Goal: Register for event/course

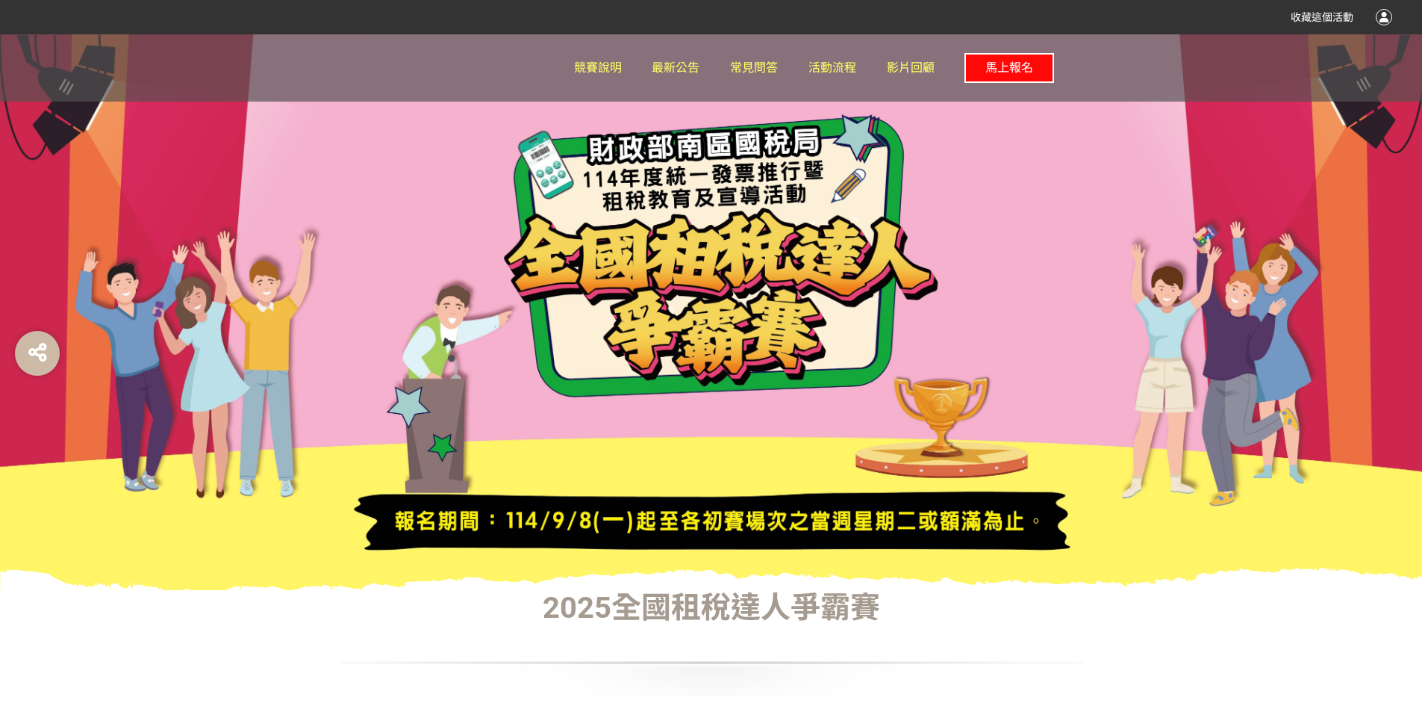
click at [1030, 69] on span "馬上報名" at bounding box center [1010, 67] width 48 height 14
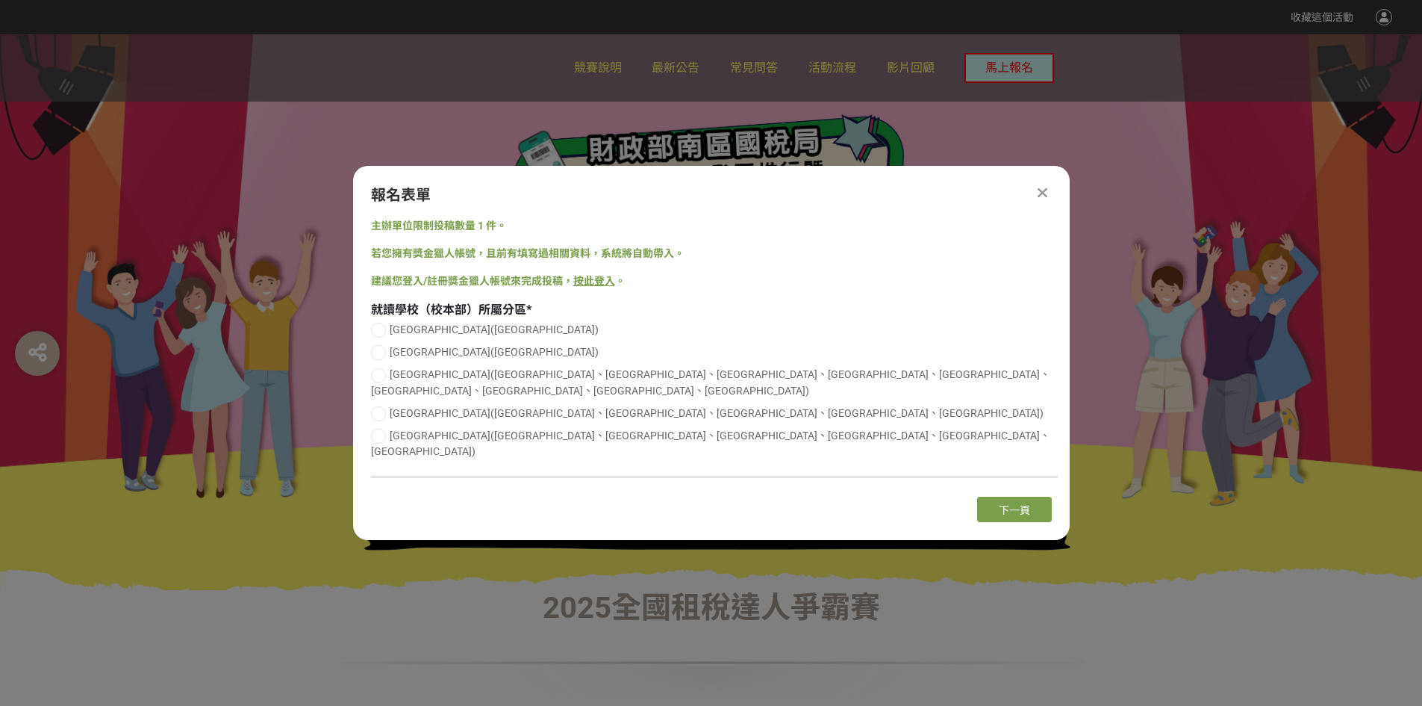
click at [381, 383] on div at bounding box center [378, 375] width 15 height 15
radio input "true"
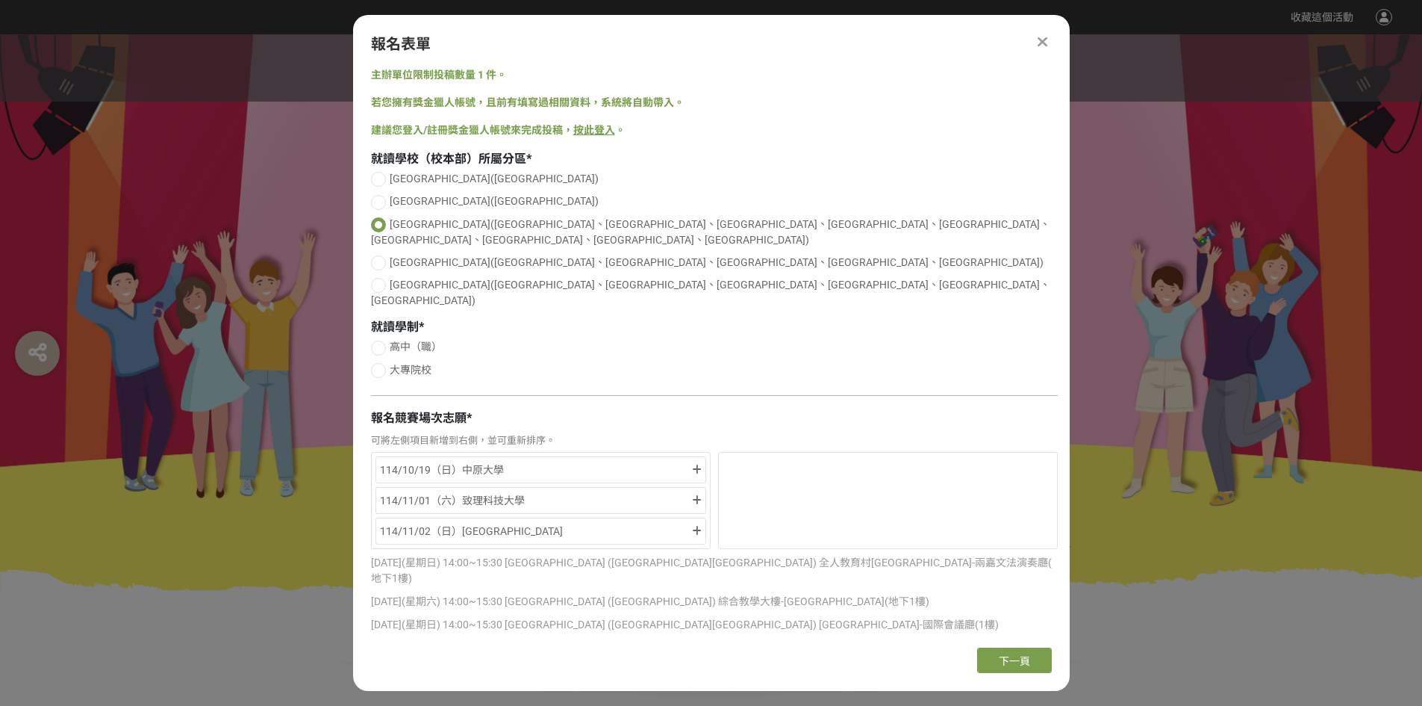
click at [379, 363] on div at bounding box center [378, 370] width 15 height 15
radio input "true"
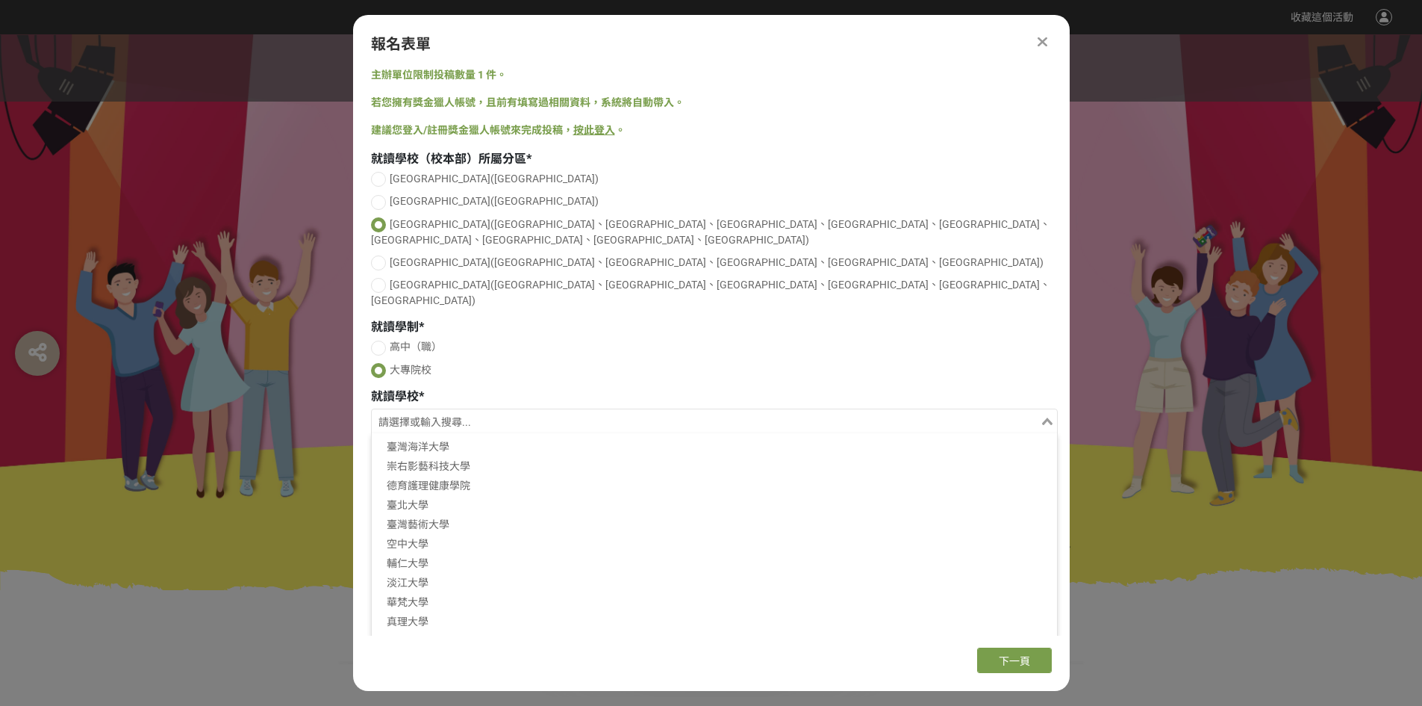
click at [443, 412] on input "Search for option" at bounding box center [705, 422] width 665 height 21
click at [444, 355] on div "就讀學校（校本部）所屬分區 * [GEOGRAPHIC_DATA]([GEOGRAPHIC_DATA]) [GEOGRAPHIC_DATA]([GEOGRAP…" at bounding box center [714, 488] width 687 height 677
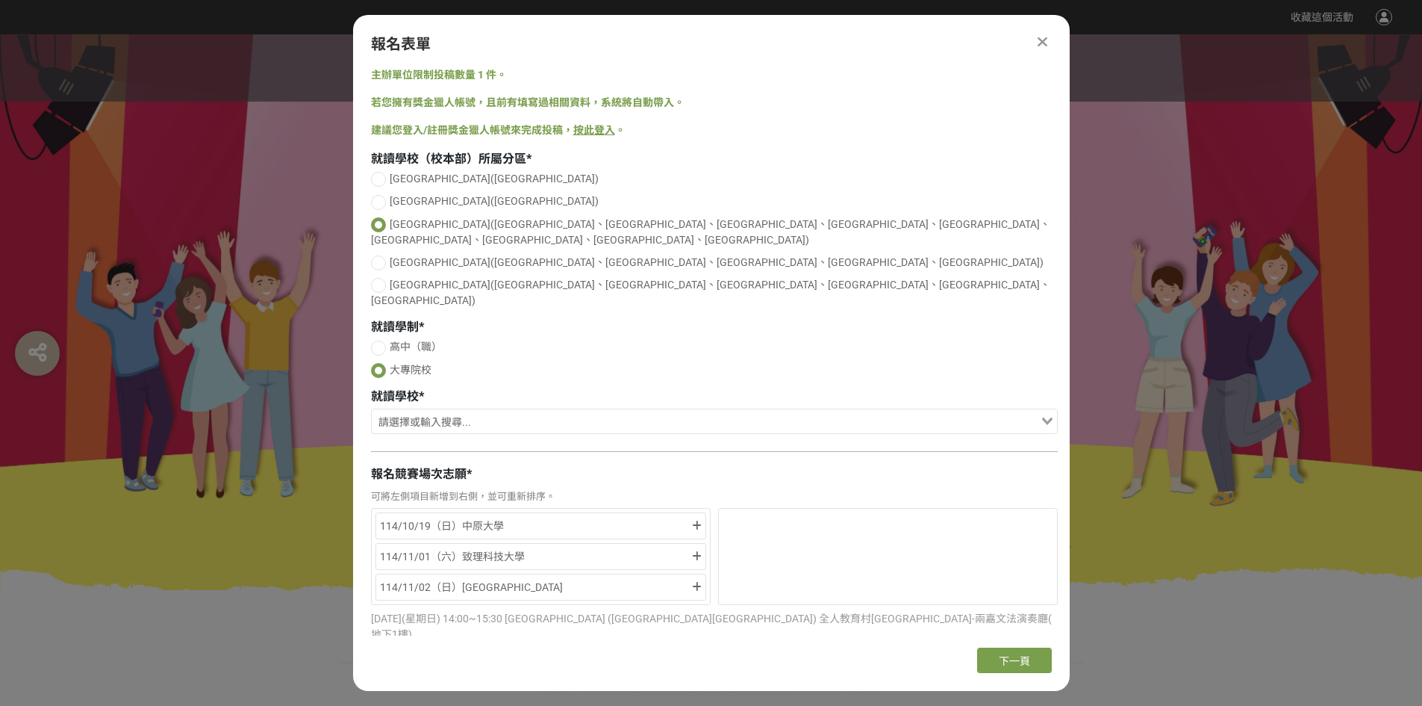
click at [435, 412] on input "Search for option" at bounding box center [705, 422] width 665 height 21
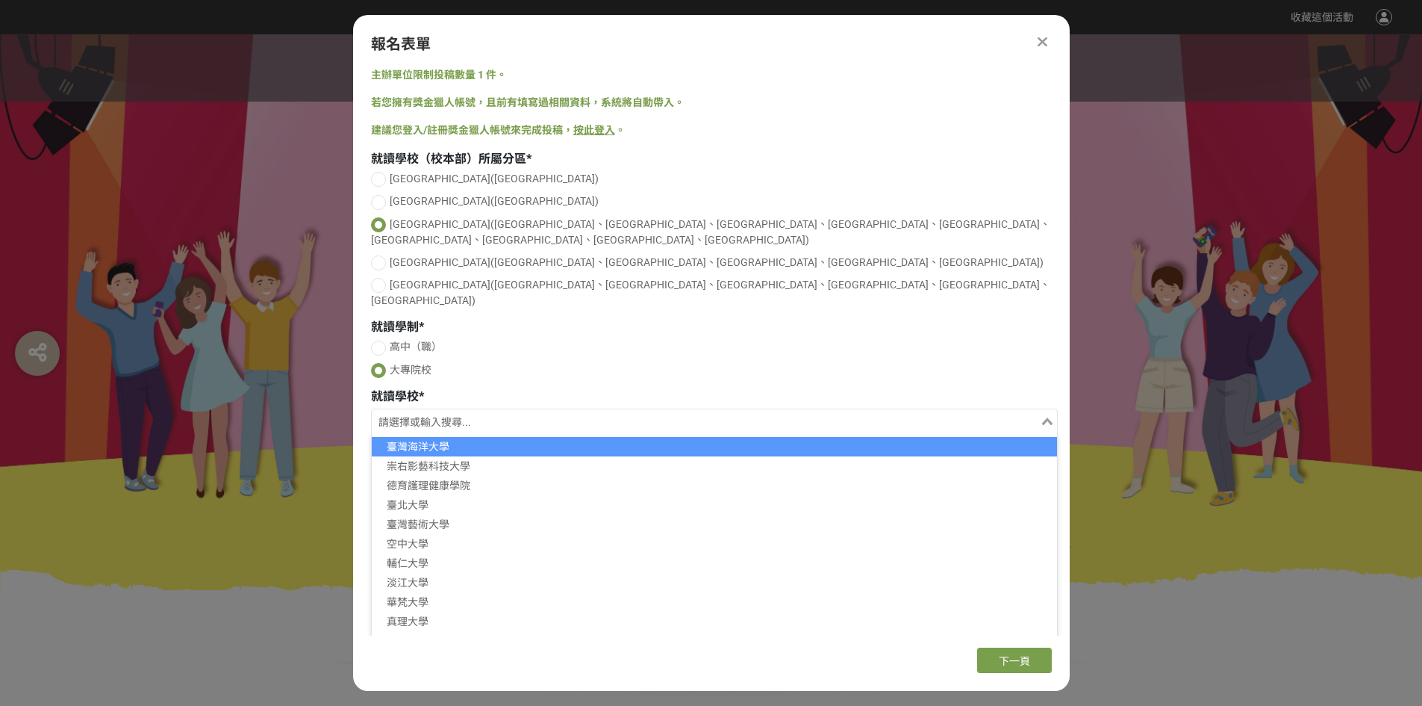
click at [435, 437] on li "臺灣海洋大學" at bounding box center [714, 446] width 685 height 19
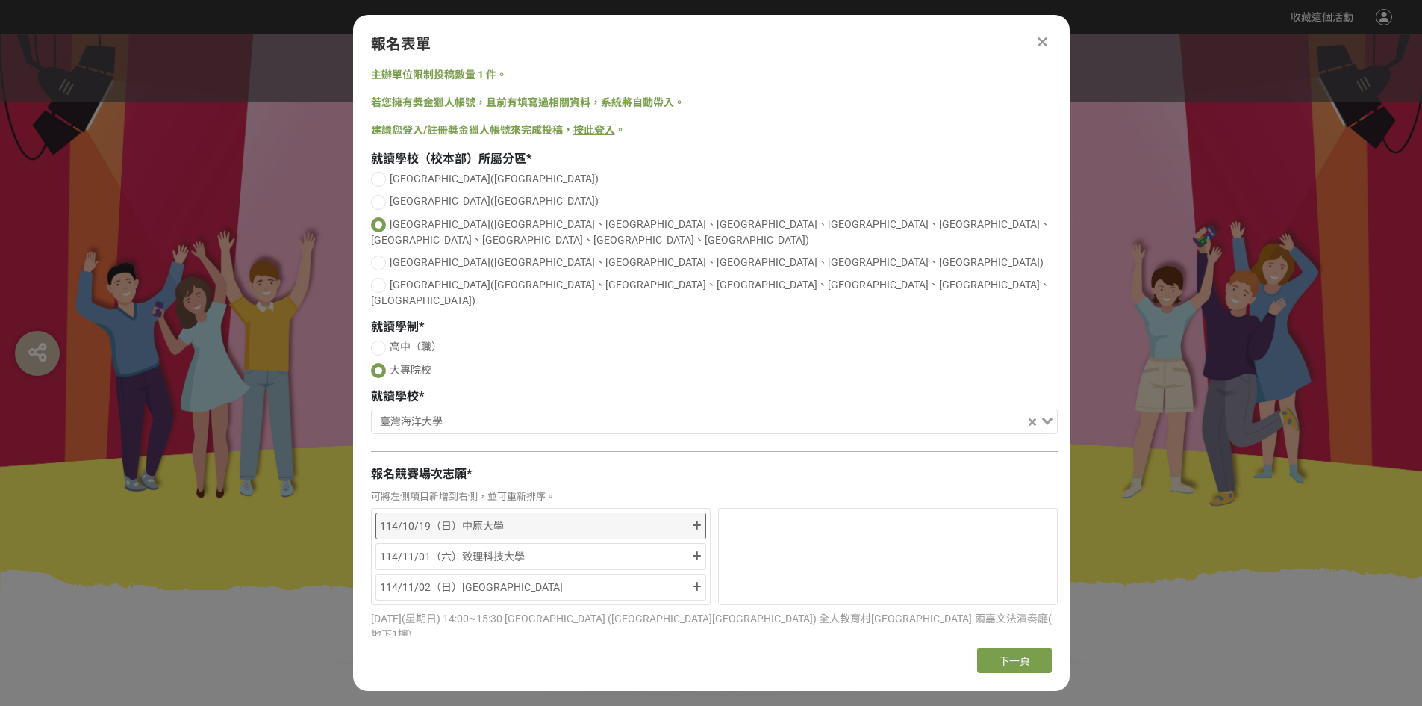
click at [693, 520] on icon at bounding box center [697, 525] width 10 height 10
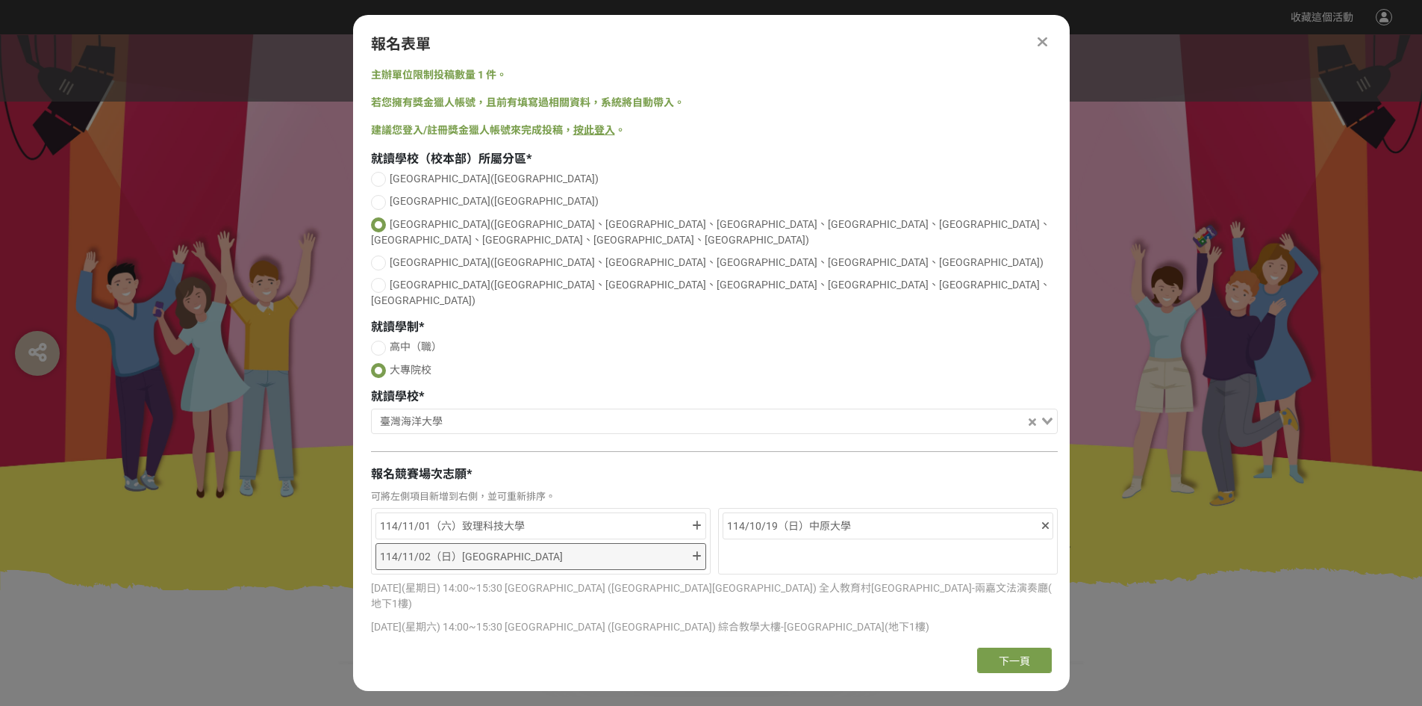
click at [692, 551] on icon at bounding box center [697, 556] width 10 height 10
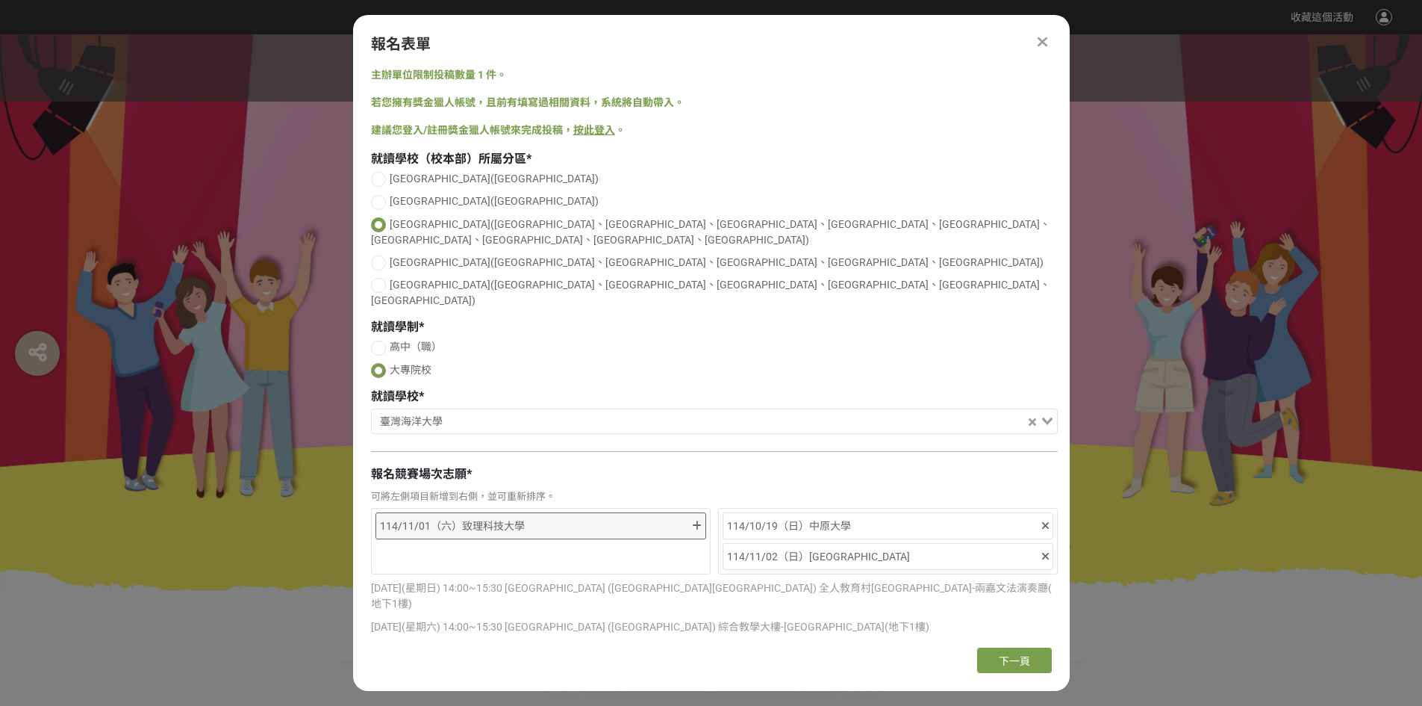
click at [693, 520] on icon at bounding box center [697, 525] width 10 height 10
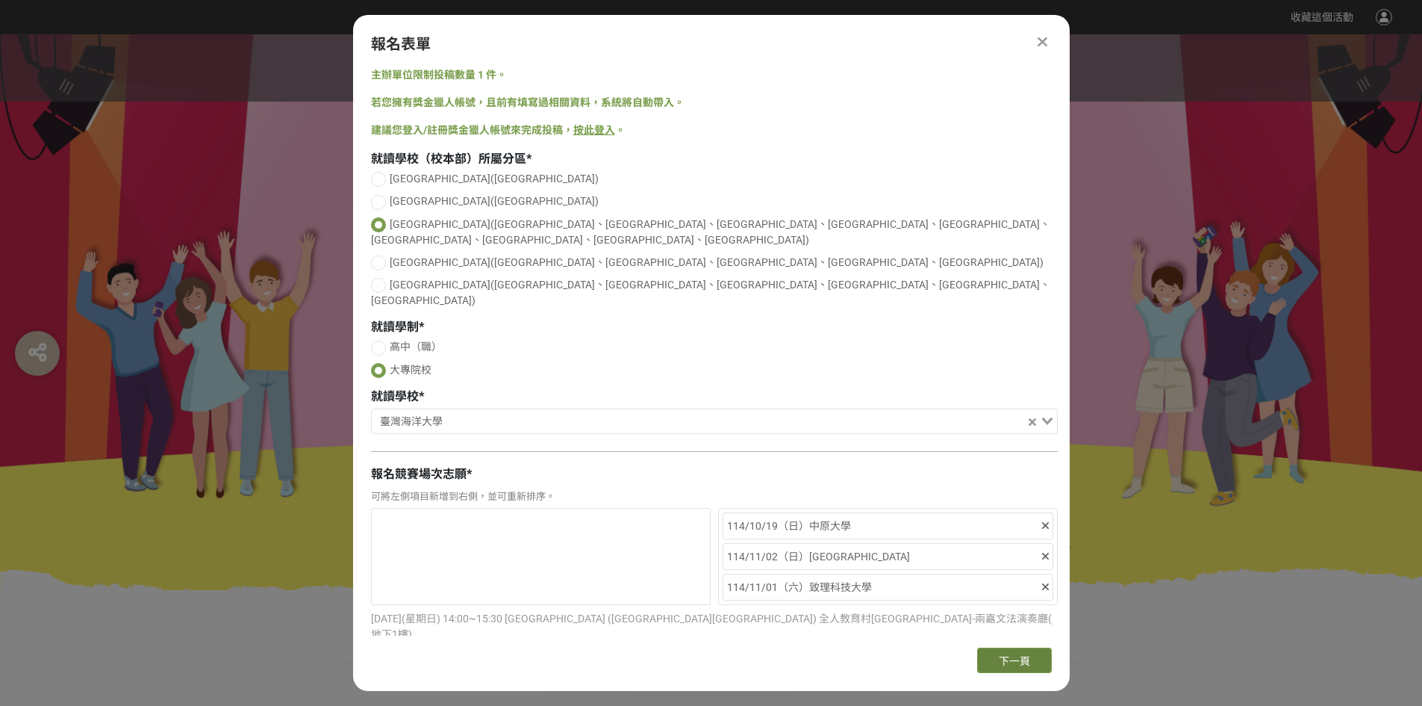
click at [1008, 662] on span "下一頁" at bounding box center [1014, 661] width 31 height 12
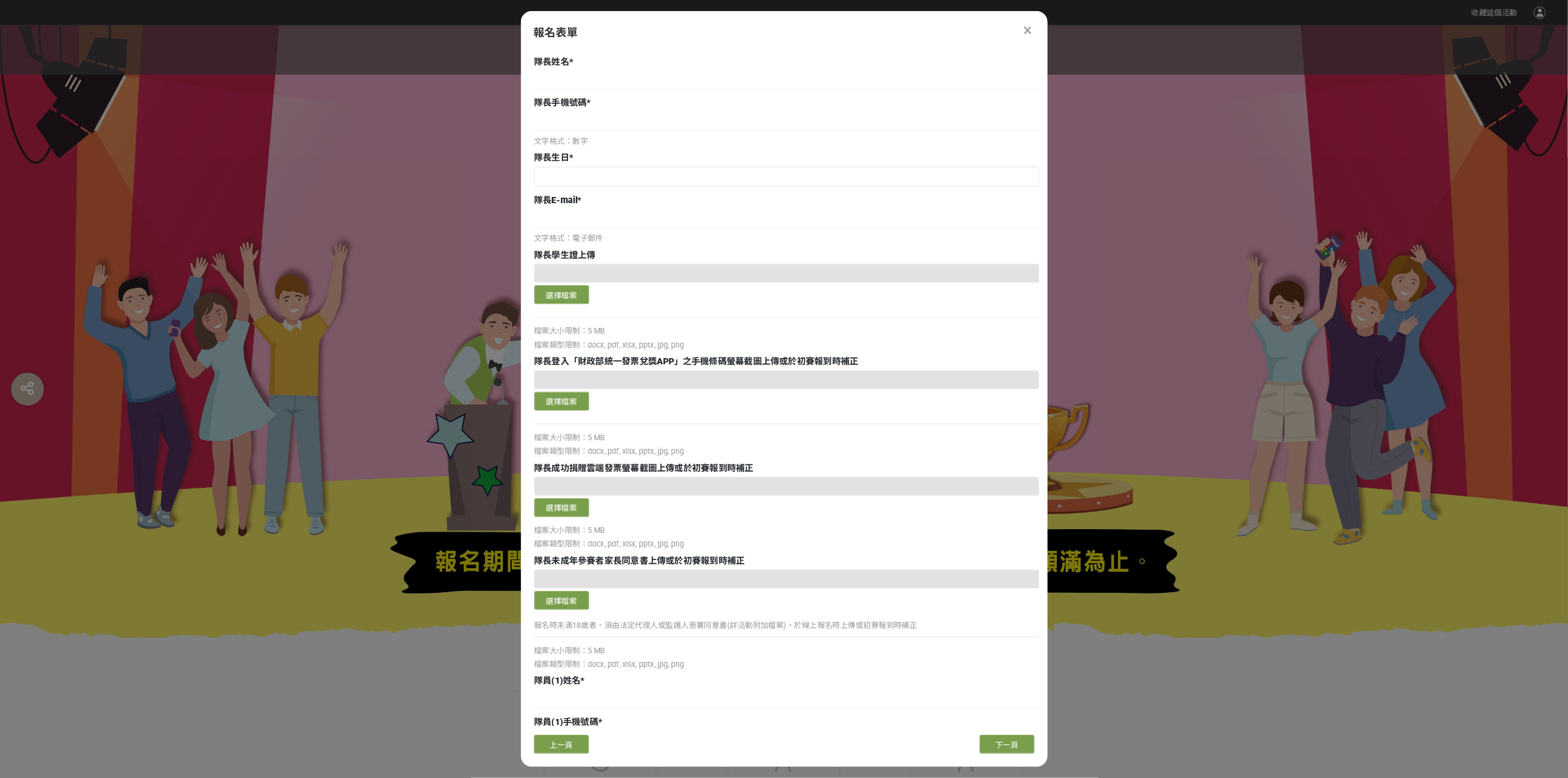
scroll to position [62, 0]
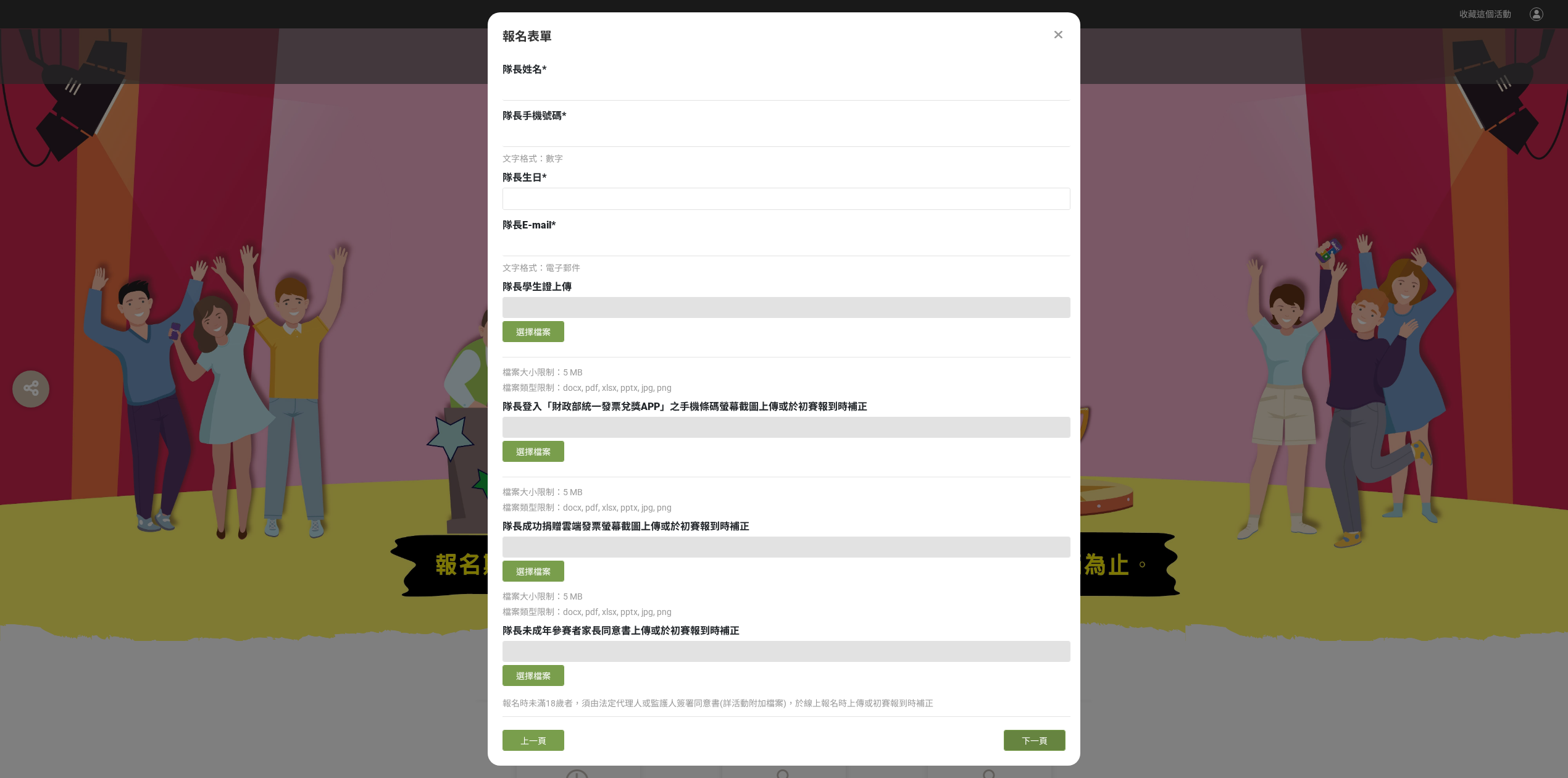
click at [1016, 583] on button "下一頁" at bounding box center [1034, 740] width 62 height 21
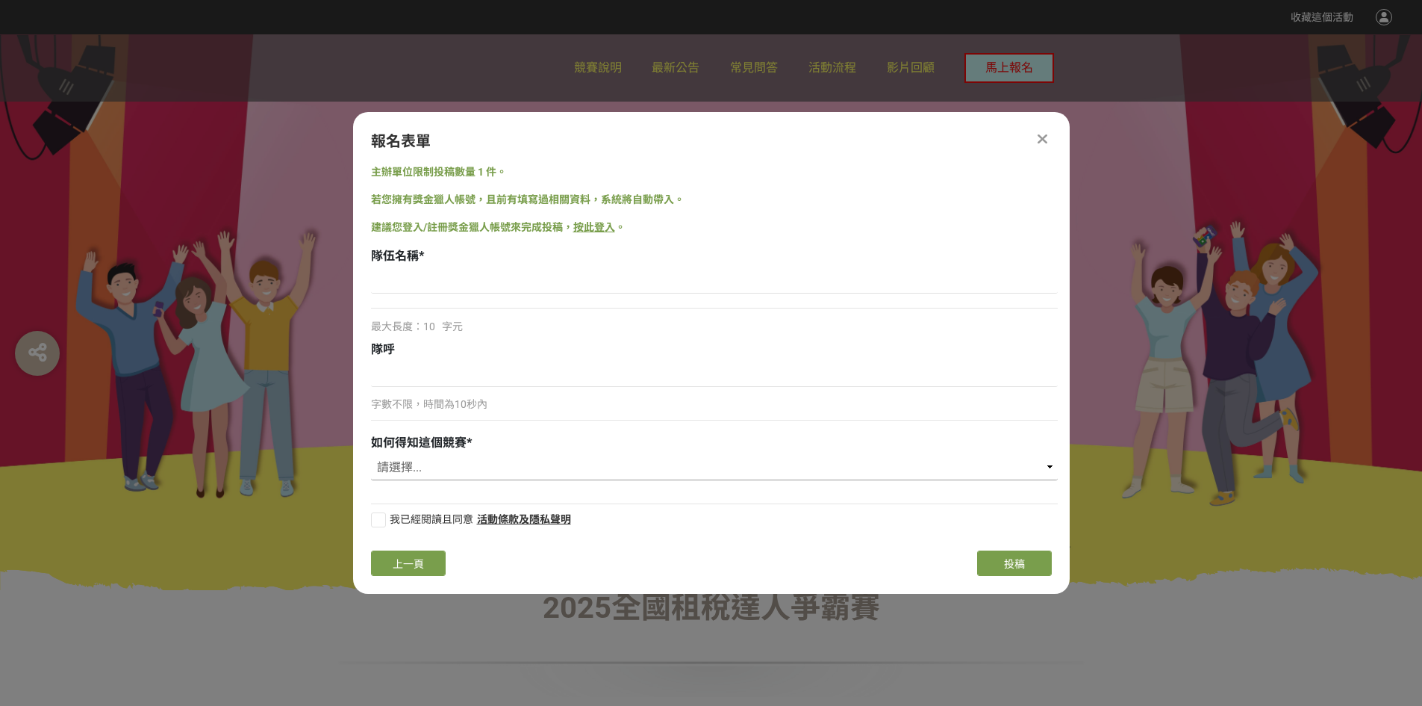
click at [939, 467] on select "請選擇... 國稅局推薦 校園講座 / 老師系上推薦 Facebook / Instagram 獎金獵人網站 活動海報 其他" at bounding box center [714, 467] width 687 height 25
select select "國稅局推薦"
click at [371, 455] on select "請選擇... 國稅局推薦 校園講座 / 老師系上推薦 Facebook / Instagram 獎金獵人網站 活動海報 其他" at bounding box center [714, 467] width 687 height 25
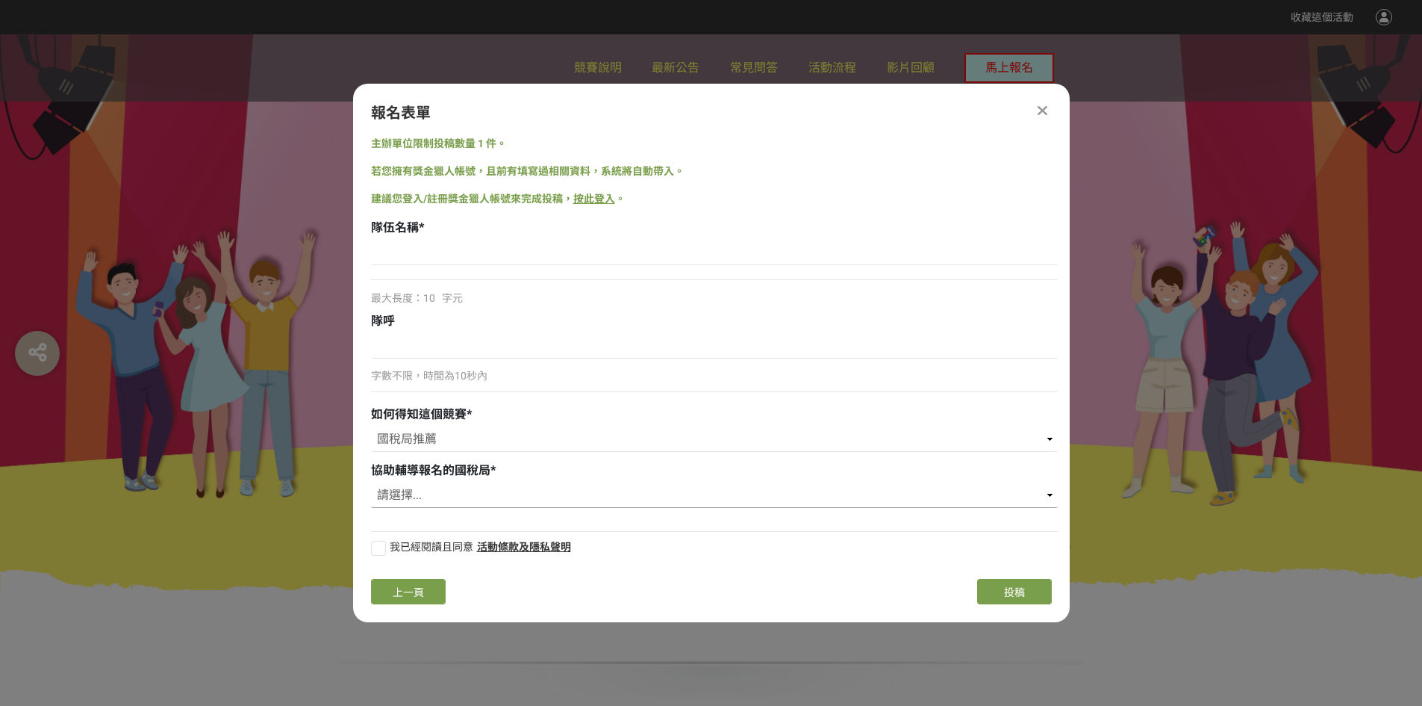
click at [541, 497] on select "請選擇... 財政部臺北國稅局 財政部高雄國稅局 財政部北區國稅局 財政部中區國稅局 財政部南區國稅局" at bounding box center [714, 494] width 687 height 25
select select "財政部北區國稅局"
click at [371, 482] on select "請選擇... 財政部臺北國稅局 財政部高雄國稅局 財政部北區國稅局 財政部中區國稅局 財政部南區國稅局" at bounding box center [714, 494] width 687 height 25
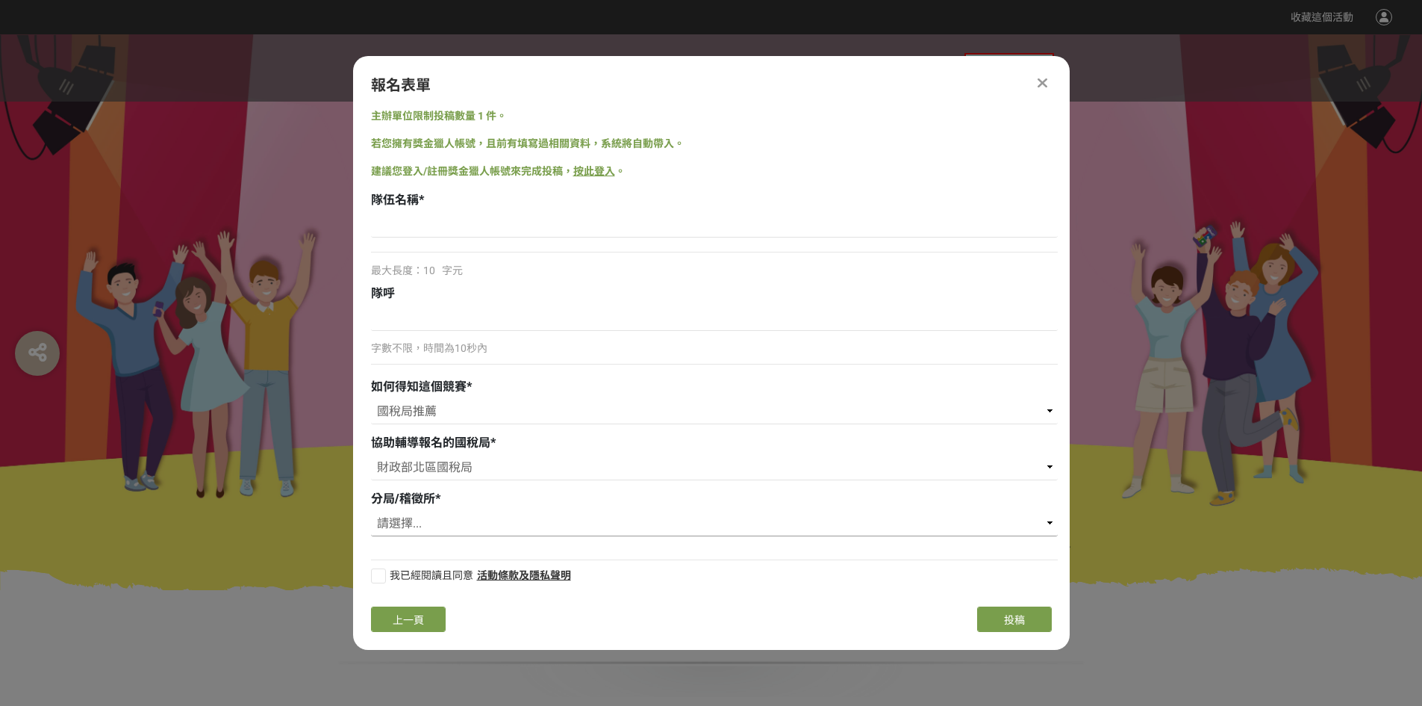
click at [491, 529] on select "請選擇... 基隆分局 信義稽徵所 板橋分局 三重稽徴所 淡水稽徴所 新店稽徵所 瑞芳服務處 汐止稽徵所 中和稽徴所 [GEOGRAPHIC_DATA]稽徵所…" at bounding box center [714, 523] width 687 height 25
select select "信義稽徵所"
click at [371, 511] on select "請選擇... 基隆分局 信義稽徵所 板橋分局 三重稽徴所 淡水稽徴所 新店稽徵所 瑞芳服務處 汐止稽徵所 中和稽徴所 [GEOGRAPHIC_DATA]稽徵所…" at bounding box center [714, 523] width 687 height 25
click at [385, 579] on div at bounding box center [378, 575] width 15 height 15
checkbox input "true"
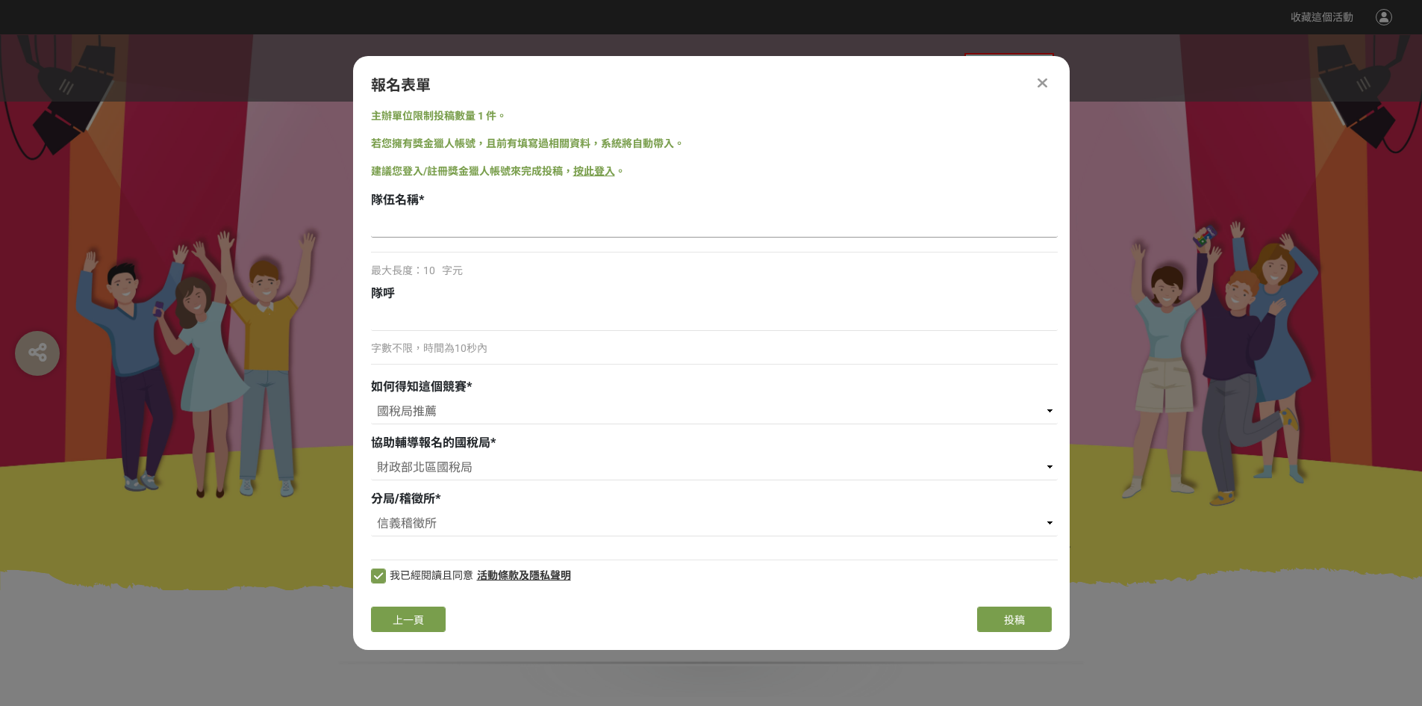
click at [469, 228] on input at bounding box center [714, 224] width 687 height 25
click at [1016, 228] on input at bounding box center [714, 224] width 687 height 25
type input "德"
click at [414, 621] on span "上一頁" at bounding box center [408, 620] width 31 height 12
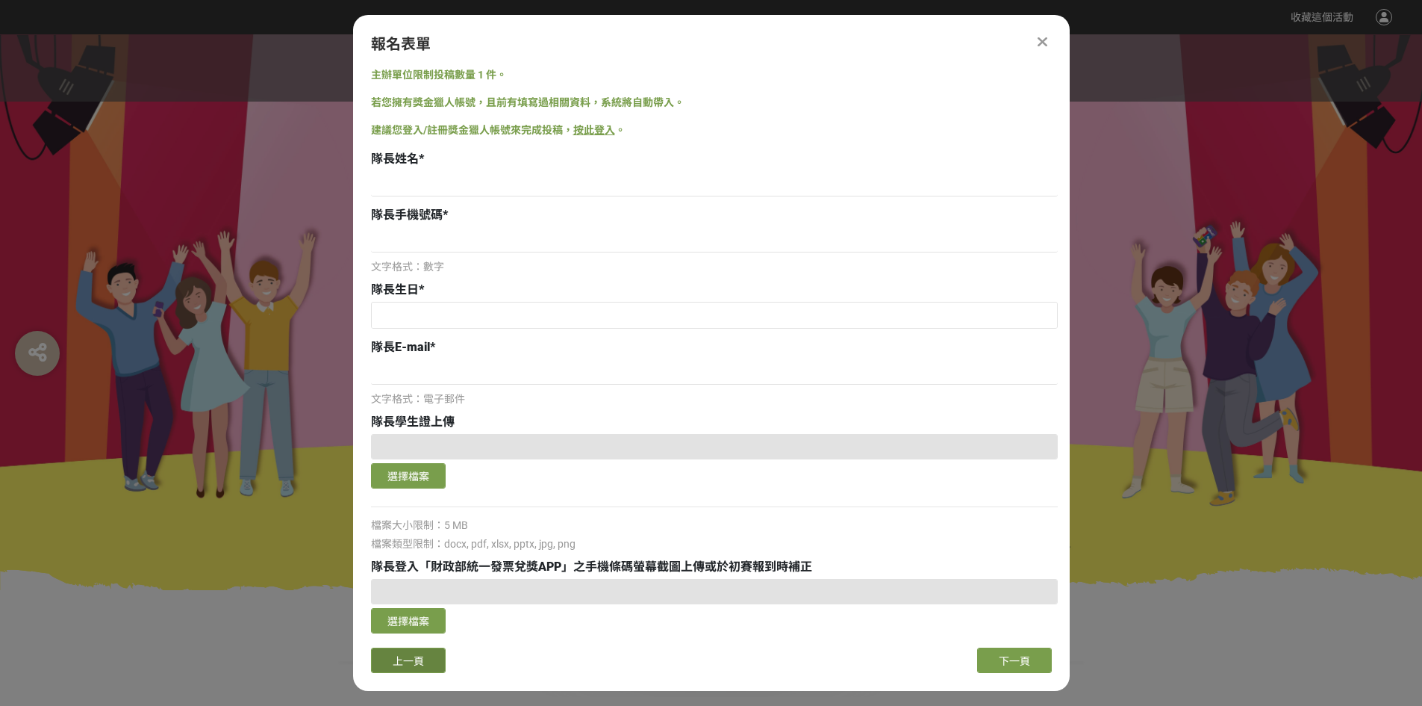
click at [408, 655] on span "上一頁" at bounding box center [408, 661] width 31 height 12
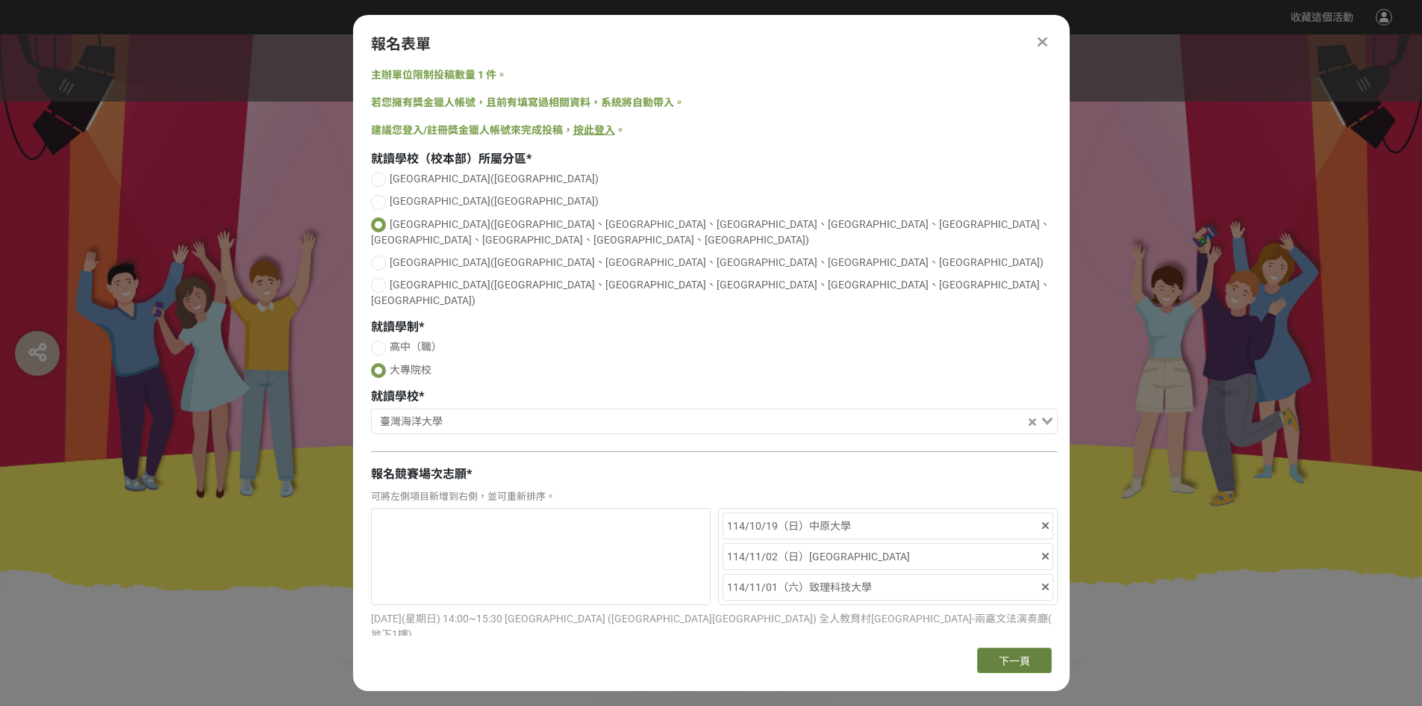
click at [991, 661] on button "下一頁" at bounding box center [1014, 659] width 75 height 25
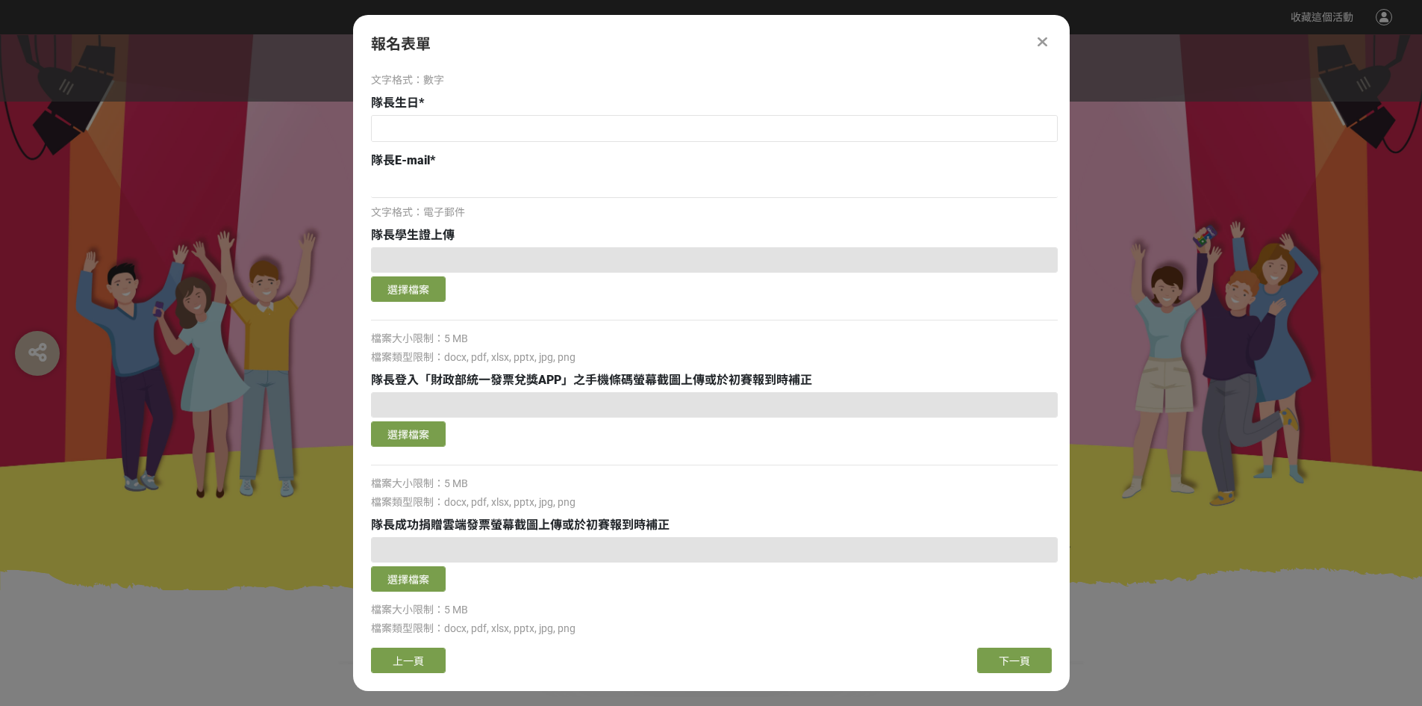
scroll to position [224, 0]
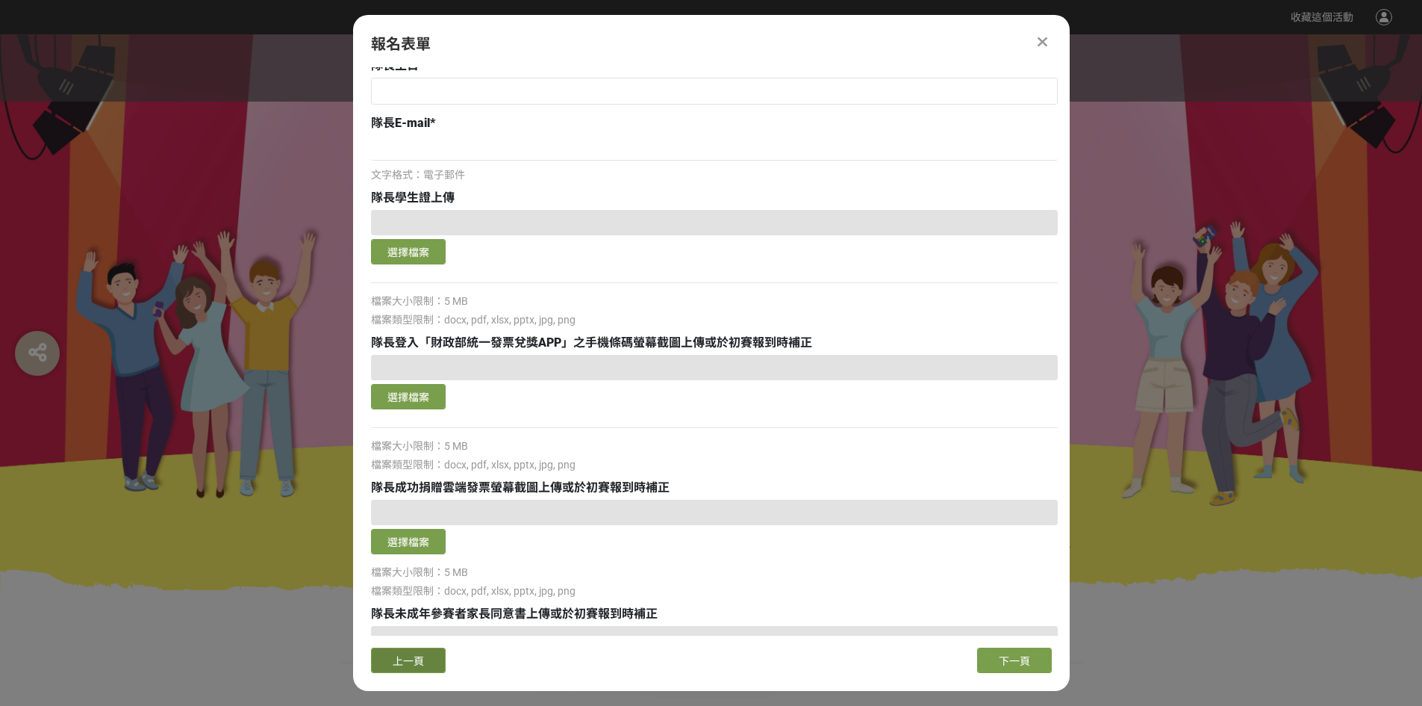
click at [427, 656] on button "上一頁" at bounding box center [408, 659] width 75 height 25
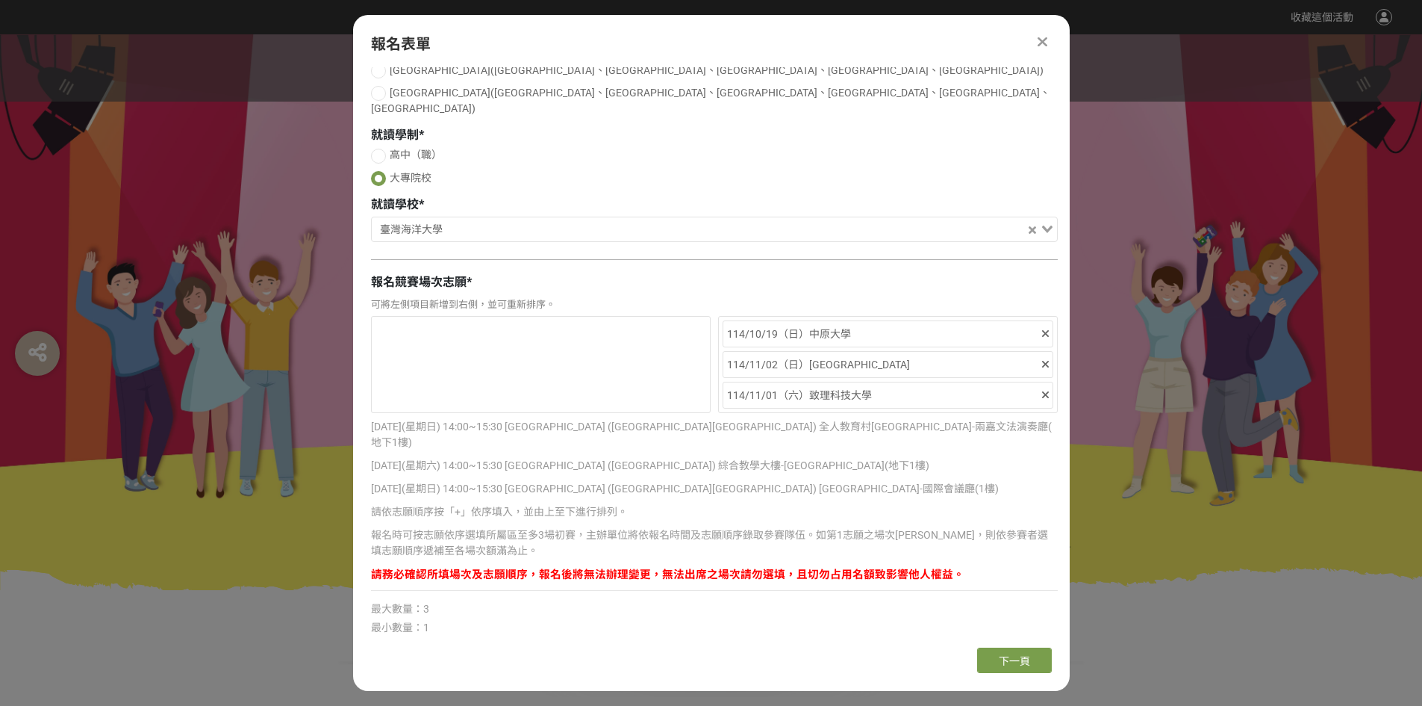
scroll to position [145, 0]
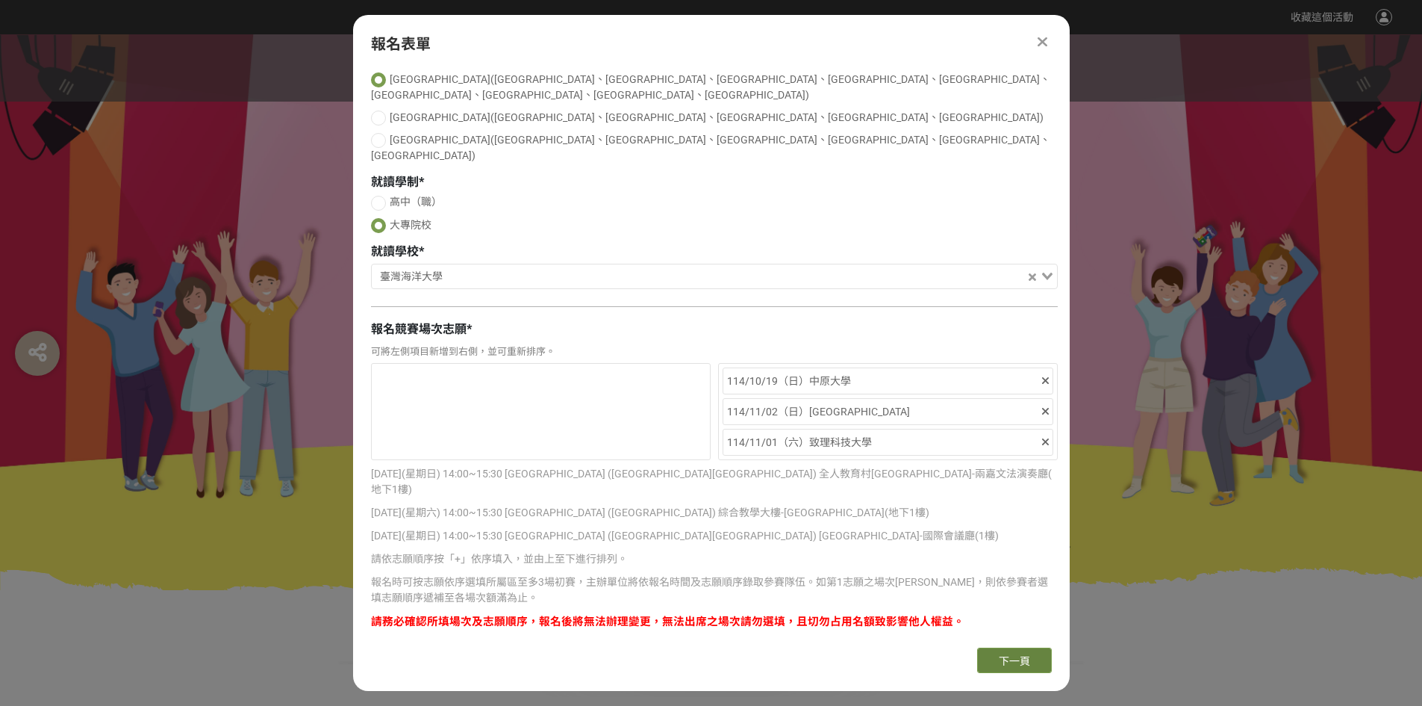
click at [1027, 655] on span "下一頁" at bounding box center [1014, 661] width 31 height 12
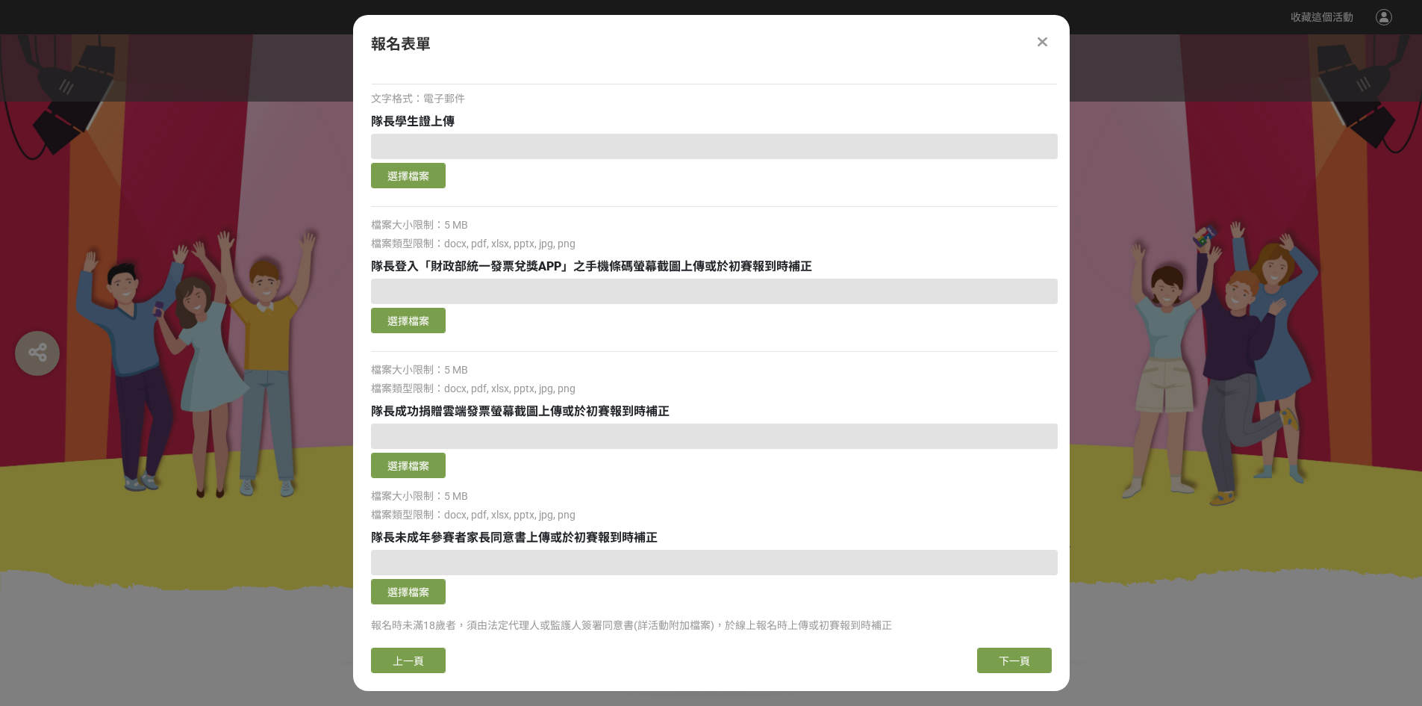
scroll to position [373, 0]
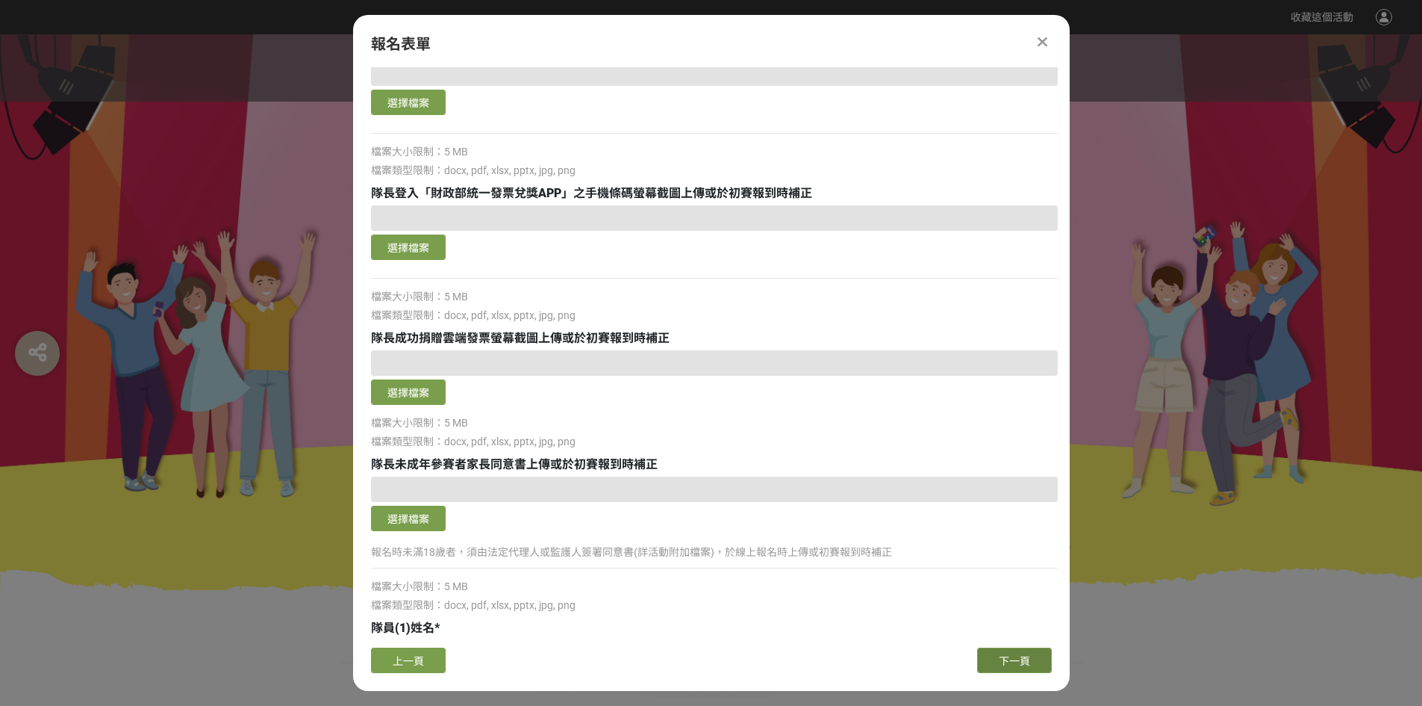
click at [1009, 667] on button "下一頁" at bounding box center [1014, 659] width 75 height 25
select select "國稅局推薦"
select select "財政部北區國稅局"
select select "信義稽徵所"
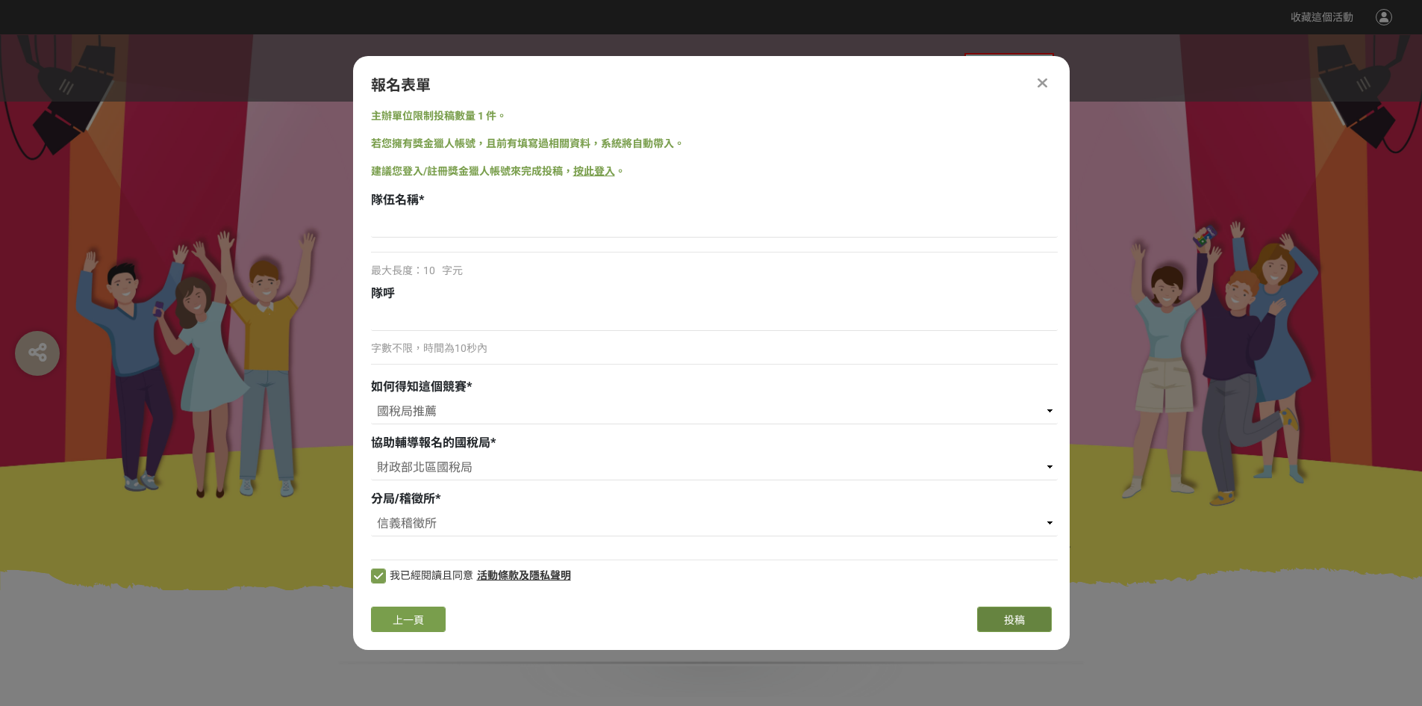
scroll to position [0, 0]
